Goal: Consume media (video, audio)

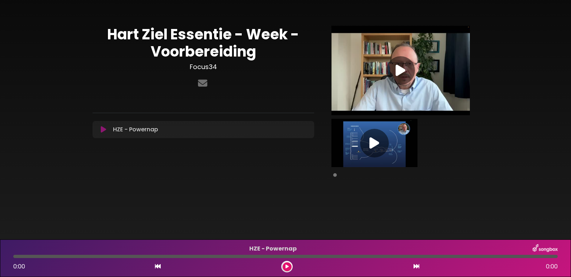
click at [398, 70] on icon at bounding box center [400, 70] width 10 height 13
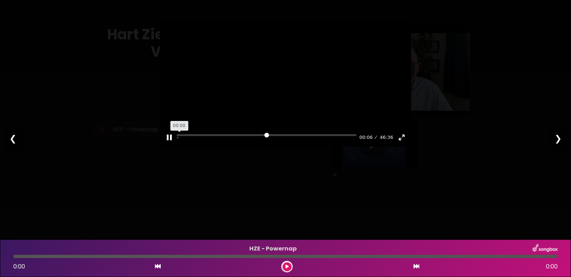
click at [178, 141] on input "Seek" at bounding box center [267, 137] width 180 height 7
click at [181, 141] on input "Seek" at bounding box center [267, 137] width 180 height 7
drag, startPoint x: 181, startPoint y: 172, endPoint x: 185, endPoint y: 172, distance: 4.0
click at [182, 141] on input "Seek" at bounding box center [267, 137] width 180 height 7
drag, startPoint x: 185, startPoint y: 172, endPoint x: 195, endPoint y: 173, distance: 10.1
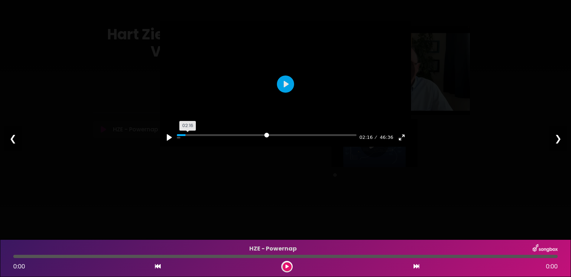
click at [194, 141] on input "Seek" at bounding box center [267, 137] width 180 height 7
drag, startPoint x: 195, startPoint y: 173, endPoint x: 201, endPoint y: 173, distance: 6.5
click at [199, 141] on input "Seek" at bounding box center [267, 137] width 180 height 7
click at [204, 141] on input "Seek" at bounding box center [267, 137] width 180 height 7
drag, startPoint x: 209, startPoint y: 174, endPoint x: 215, endPoint y: 174, distance: 6.8
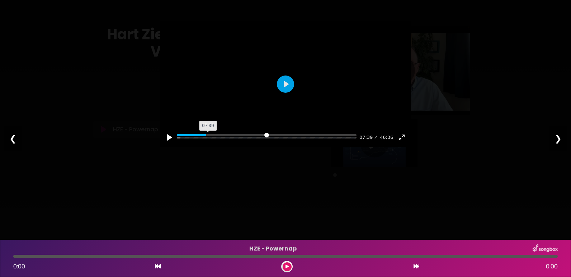
click at [212, 141] on input "Seek" at bounding box center [267, 137] width 180 height 7
drag, startPoint x: 215, startPoint y: 174, endPoint x: 228, endPoint y: 175, distance: 12.9
click at [224, 141] on input "Seek" at bounding box center [267, 137] width 180 height 7
click at [228, 141] on input "Seek" at bounding box center [267, 137] width 180 height 7
click at [231, 141] on input "Seek" at bounding box center [267, 137] width 180 height 7
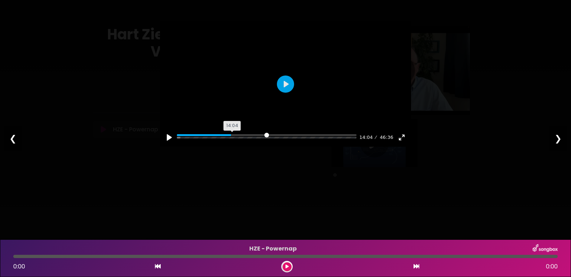
click at [233, 141] on input "Seek" at bounding box center [267, 137] width 180 height 7
click at [236, 141] on input "Seek" at bounding box center [267, 137] width 180 height 7
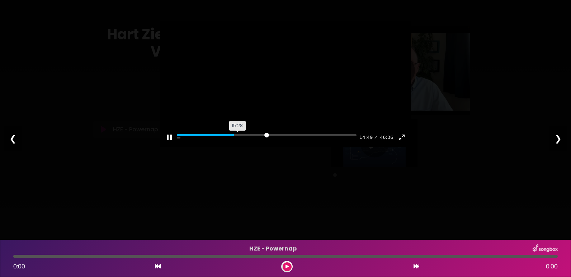
click at [239, 141] on input "Seek" at bounding box center [267, 137] width 180 height 7
click at [240, 141] on input "Seek" at bounding box center [267, 137] width 180 height 7
click at [242, 141] on input "Seek" at bounding box center [267, 137] width 180 height 7
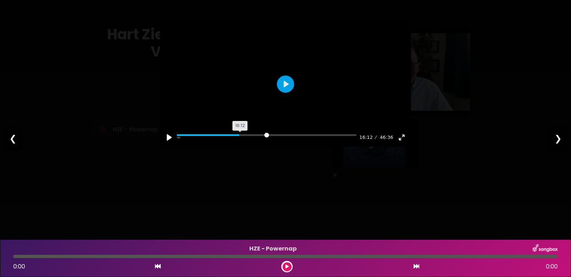
click at [242, 141] on input "Seek" at bounding box center [267, 137] width 180 height 7
click at [400, 143] on button "Exit fullscreen Enter fullscreen" at bounding box center [401, 137] width 11 height 11
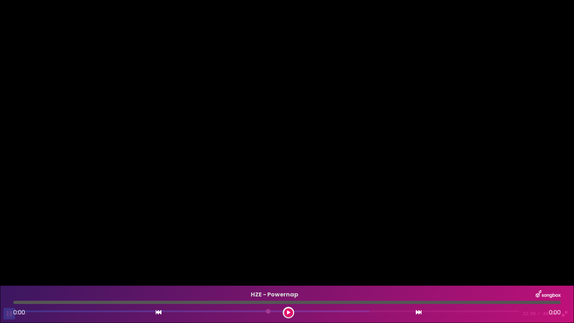
click at [8, 277] on button "Pause Play" at bounding box center [9, 313] width 11 height 11
type input "***"
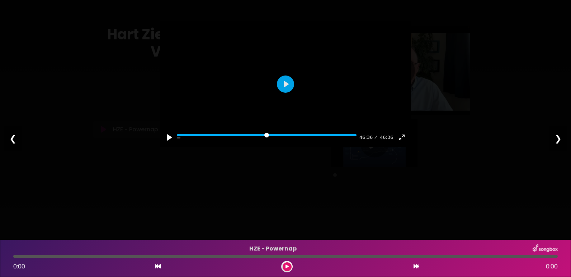
click at [558, 139] on div "❯" at bounding box center [557, 139] width 19 height 24
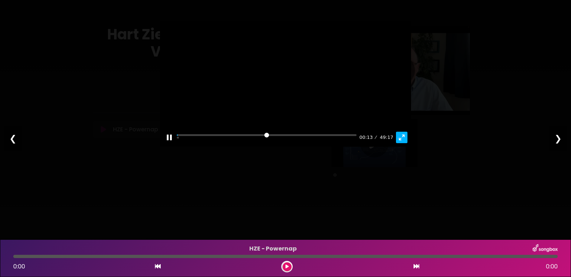
click at [401, 143] on button "Exit fullscreen Enter fullscreen" at bounding box center [401, 137] width 11 height 11
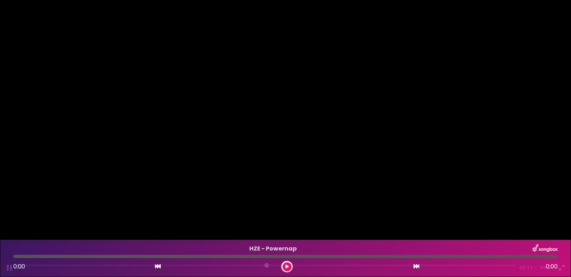
click at [402, 200] on div at bounding box center [285, 138] width 571 height 277
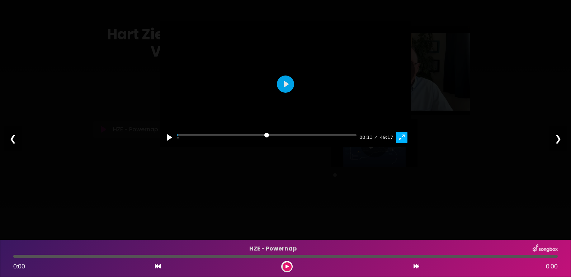
click at [403, 143] on button "Exit fullscreen Enter fullscreen" at bounding box center [401, 137] width 11 height 11
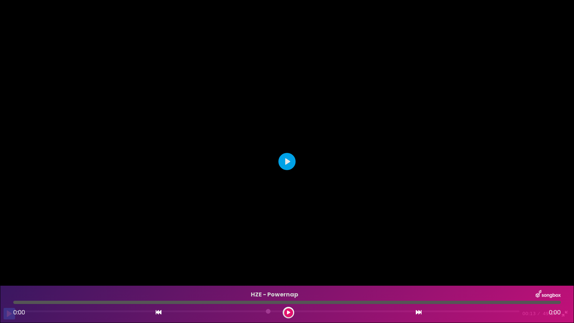
click at [8, 277] on button "Pause Play" at bounding box center [9, 313] width 11 height 11
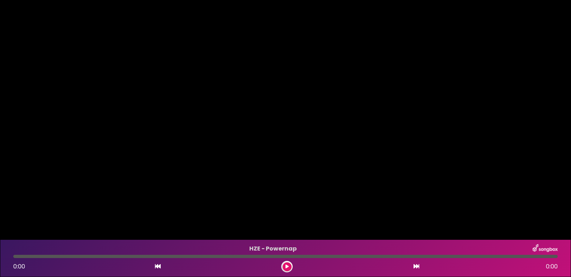
type input "****"
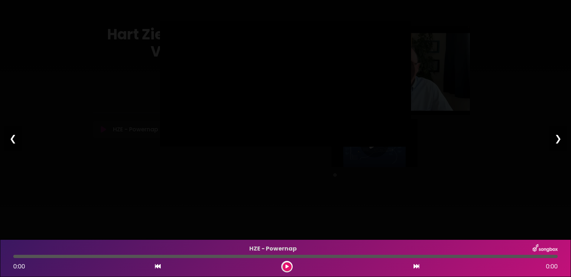
click at [10, 138] on div "❮" at bounding box center [13, 139] width 19 height 24
type input "****"
click at [10, 138] on div "❮" at bounding box center [13, 139] width 19 height 24
type input "****"
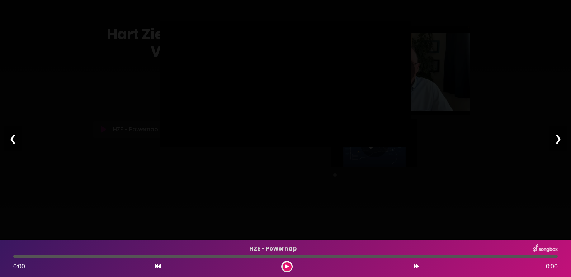
click at [10, 138] on div "❮" at bounding box center [13, 139] width 19 height 24
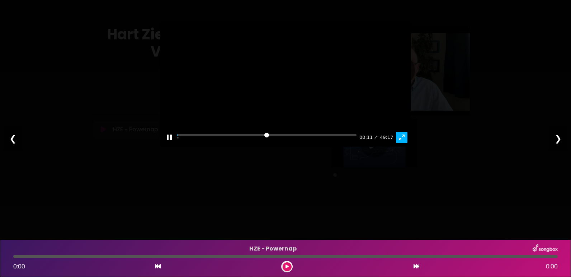
click at [401, 143] on button "Exit fullscreen Enter fullscreen" at bounding box center [401, 137] width 11 height 11
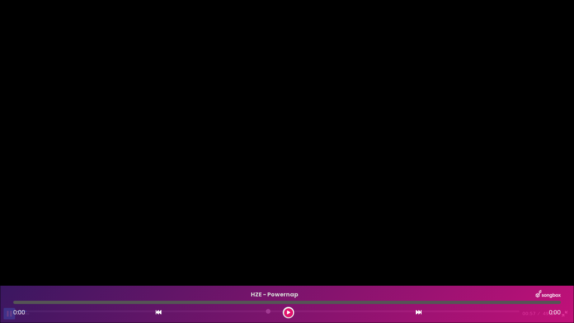
click at [8, 277] on button "Pause Play" at bounding box center [9, 313] width 11 height 11
click at [10, 277] on button "Pause Play" at bounding box center [9, 313] width 11 height 11
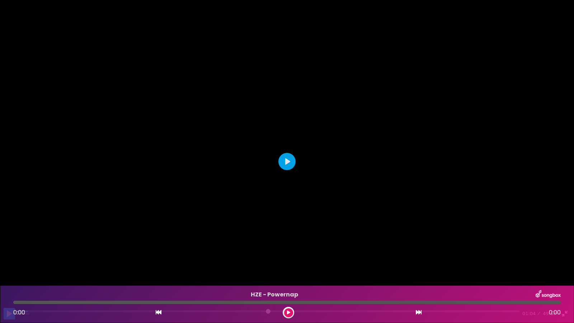
click at [6, 277] on button "Pause Play" at bounding box center [9, 313] width 11 height 11
click at [9, 277] on button "Pause Play" at bounding box center [9, 313] width 11 height 11
click at [8, 277] on button "Pause Play" at bounding box center [9, 313] width 11 height 11
type input "***"
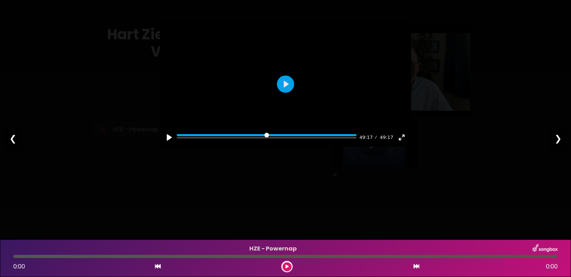
click at [558, 138] on div "❯" at bounding box center [557, 139] width 19 height 24
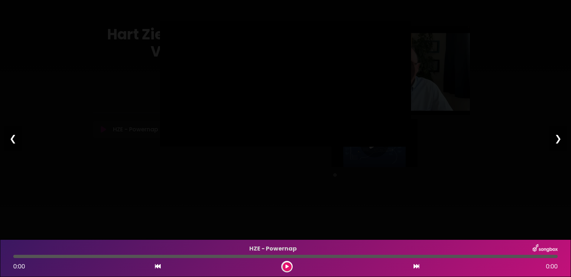
type input "****"
click at [558, 138] on div "❯" at bounding box center [557, 139] width 19 height 24
type input "****"
click at [558, 138] on div "❯" at bounding box center [557, 139] width 19 height 24
type input "****"
